Goal: Task Accomplishment & Management: Manage account settings

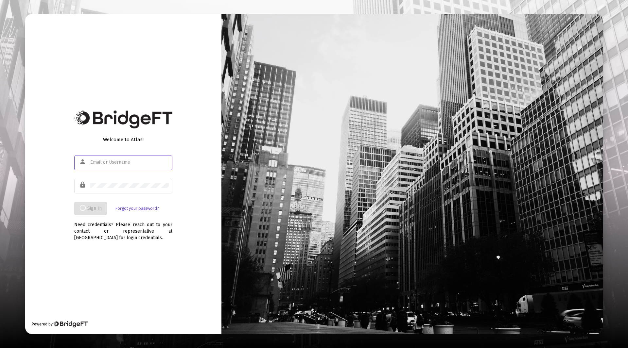
type input "[EMAIL_ADDRESS][DOMAIN_NAME]"
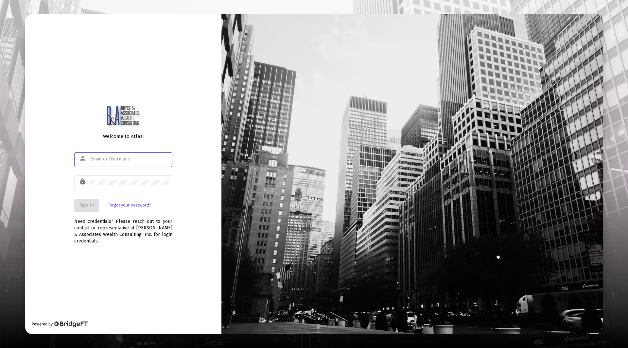
type input "[EMAIL_ADDRESS][DOMAIN_NAME]"
drag, startPoint x: 238, startPoint y: 198, endPoint x: 175, endPoint y: 205, distance: 63.1
click at [238, 199] on div at bounding box center [411, 174] width 381 height 320
click at [146, 177] on div at bounding box center [129, 182] width 78 height 16
click at [82, 203] on span "Sign In" at bounding box center [86, 205] width 14 height 6
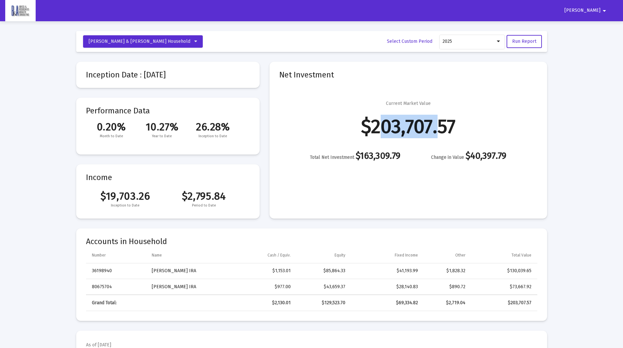
drag, startPoint x: 372, startPoint y: 124, endPoint x: 434, endPoint y: 121, distance: 61.5
click at [434, 123] on div "$203,707.57" at bounding box center [408, 126] width 94 height 7
copy div "203,707"
